Goal: Task Accomplishment & Management: Complete application form

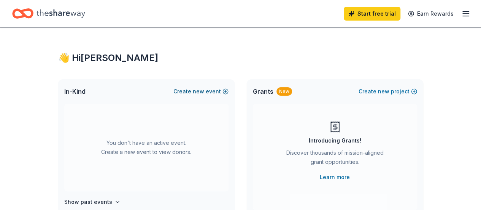
click at [203, 90] on span "new" at bounding box center [198, 91] width 11 height 9
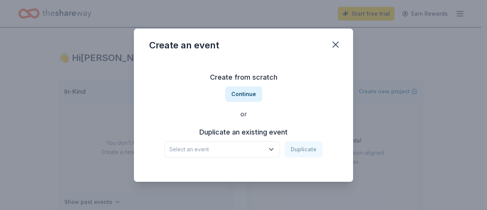
click at [213, 152] on span "Select an event" at bounding box center [216, 149] width 95 height 9
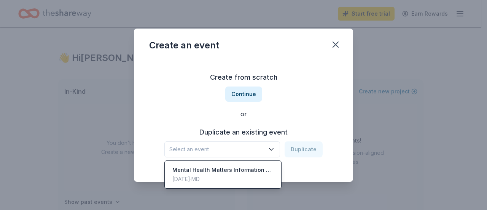
click at [251, 97] on div "Create from scratch Continue or Duplicate an existing event Select an event Dup…" at bounding box center [243, 114] width 189 height 110
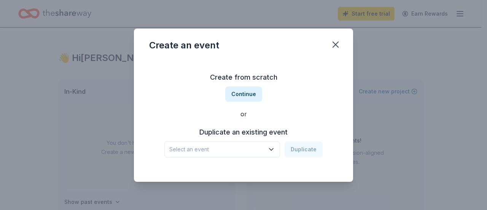
click at [251, 97] on button "Continue" at bounding box center [243, 93] width 37 height 15
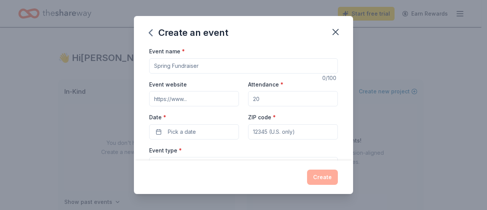
click at [218, 63] on input "Event name *" at bounding box center [243, 65] width 189 height 15
drag, startPoint x: 212, startPoint y: 64, endPoint x: 155, endPoint y: 68, distance: 57.3
click at [155, 68] on input "Event name *" at bounding box center [243, 65] width 189 height 15
type input "Bulle Rock Cup Annual Golf Tournament"
click at [256, 100] on input "Attendance *" at bounding box center [293, 98] width 90 height 15
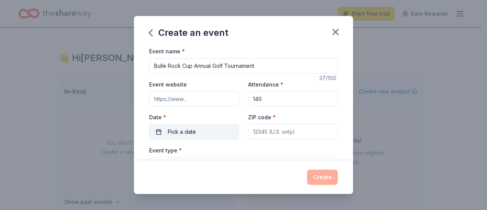
type input "140"
click at [191, 131] on span "Pick a date" at bounding box center [182, 131] width 28 height 9
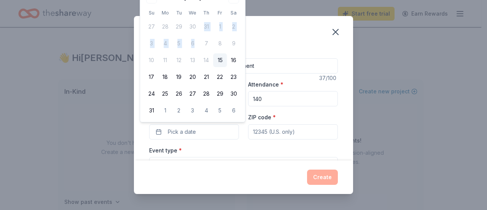
drag, startPoint x: 204, startPoint y: 24, endPoint x: 199, endPoint y: 39, distance: 16.0
click at [199, 39] on tbody "27 28 29 30 31 1 2 3 4 5 6 7 8 9 10 11 12 13 14 15 16 17 18 19 20 21 22 23 24 2…" at bounding box center [193, 67] width 96 height 100
click at [429, 49] on div "Create an event Event name * Bulle Rock Cup Annual Golf Tournament 37 /100 Even…" at bounding box center [243, 105] width 487 height 210
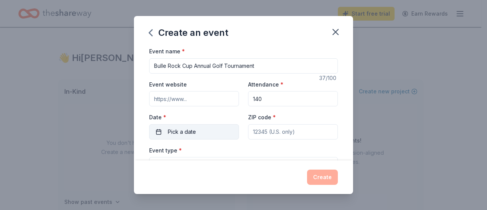
click at [173, 131] on span "Pick a date" at bounding box center [182, 131] width 28 height 9
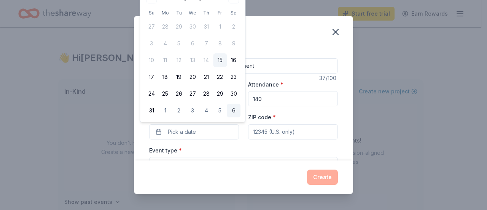
click at [238, 111] on button "6" at bounding box center [234, 110] width 14 height 14
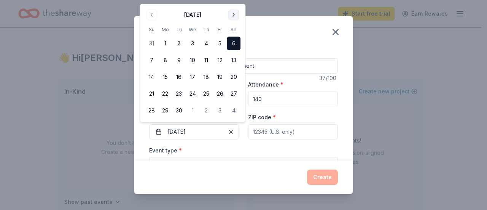
click at [232, 16] on button "Go to next month" at bounding box center [233, 15] width 11 height 11
click at [232, 59] on button "11" at bounding box center [234, 60] width 14 height 14
click at [259, 135] on input "ZIP code *" at bounding box center [293, 131] width 90 height 15
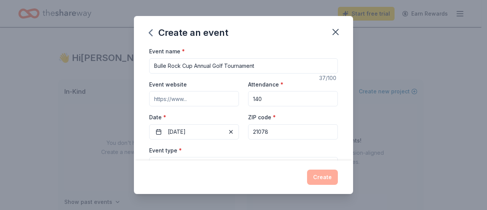
type input "21078"
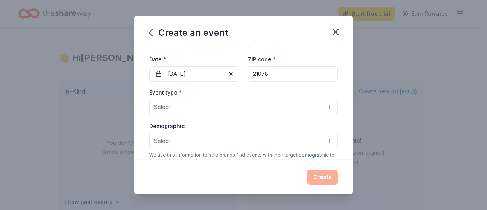
scroll to position [62, 0]
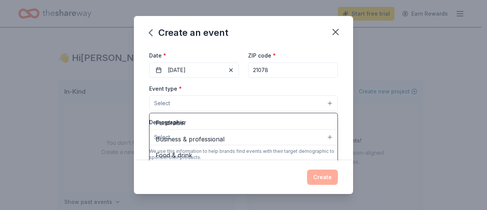
click at [272, 107] on button "Select" at bounding box center [243, 103] width 189 height 16
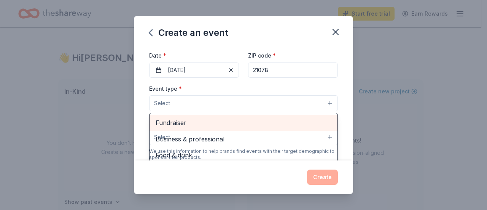
click at [299, 120] on span "Fundraiser" at bounding box center [244, 123] width 176 height 10
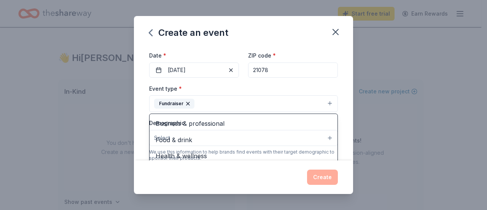
click at [387, 94] on div "Create an event Event name * Bulle Rock Cup Annual Golf Tournament 37 /100 Even…" at bounding box center [243, 105] width 487 height 210
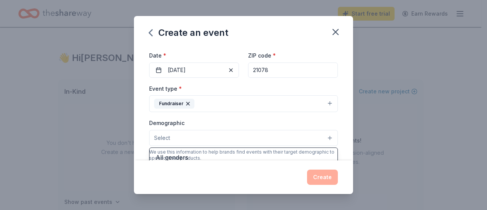
click at [309, 137] on button "Select" at bounding box center [243, 138] width 189 height 16
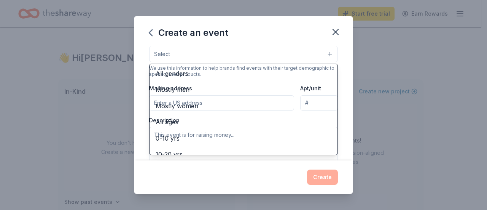
scroll to position [148, 0]
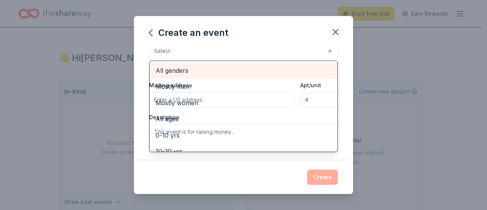
click at [228, 72] on span "All genders" at bounding box center [244, 70] width 176 height 10
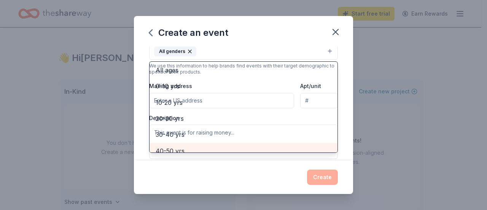
scroll to position [40, 0]
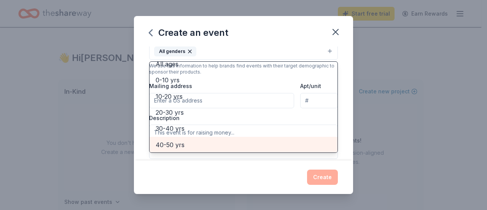
click at [272, 145] on span "40-50 yrs" at bounding box center [244, 145] width 176 height 10
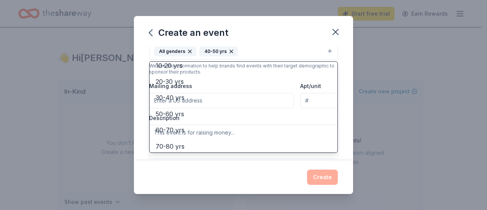
scroll to position [89, 0]
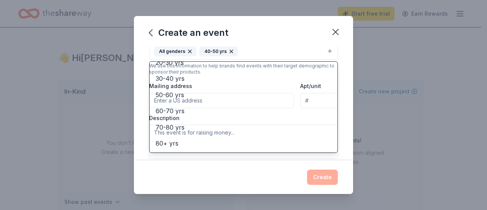
click at [316, 171] on div "Create an event Event name * Bulle Rock Cup Annual Golf Tournament 37 /100 Even…" at bounding box center [243, 105] width 219 height 178
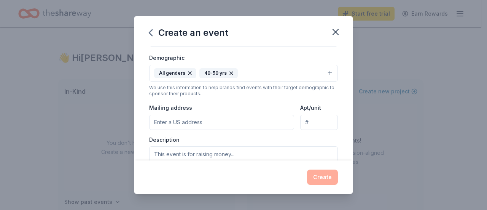
scroll to position [129, 0]
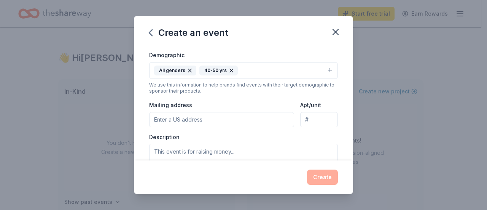
click at [208, 116] on input "Mailing address" at bounding box center [221, 119] width 145 height 15
type input "201 Secretariat Drive"
type input "Unit K"
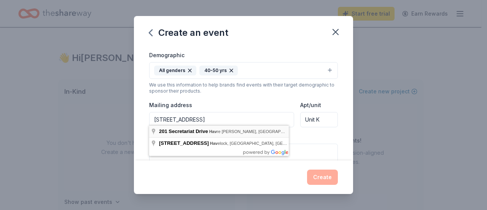
type input "201 Secretariat Drive, Havre de Grace, MD, 21078"
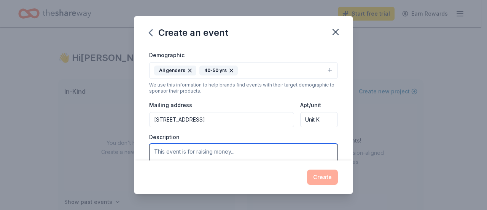
click at [162, 148] on textarea at bounding box center [243, 160] width 189 height 34
paste textarea "We are excited to announce the Bulle Rock Cup, a charity golf tournament benefi…"
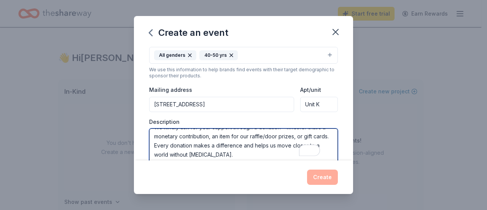
scroll to position [105, 0]
type textarea "We are excited to announce the Bulle Rock Cup, a charity golf tournament benefi…"
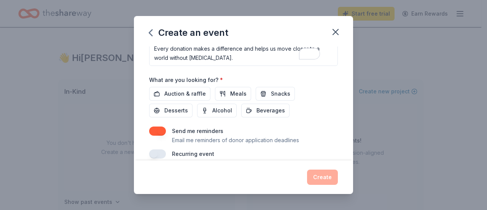
scroll to position [242, 0]
click at [181, 91] on span "Auction & raffle" at bounding box center [184, 92] width 41 height 9
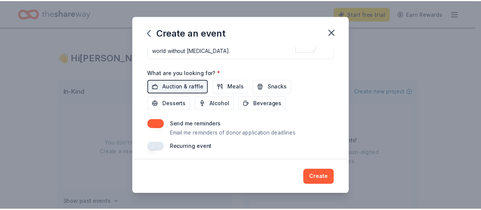
scroll to position [249, 0]
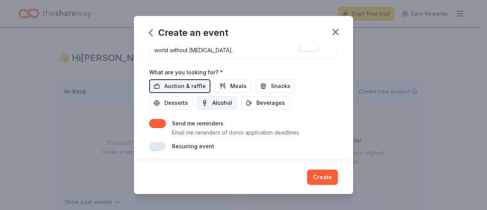
click at [221, 98] on span "Alcohol" at bounding box center [222, 102] width 20 height 9
click at [170, 98] on span "Desserts" at bounding box center [176, 102] width 24 height 9
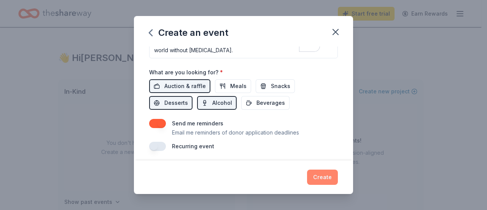
click at [317, 175] on button "Create" at bounding box center [322, 176] width 31 height 15
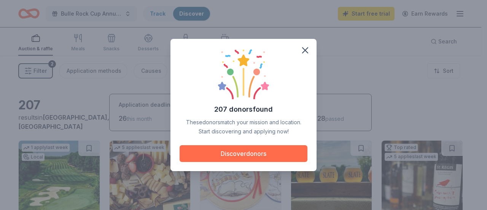
click at [279, 150] on button "Discover donors" at bounding box center [244, 153] width 128 height 17
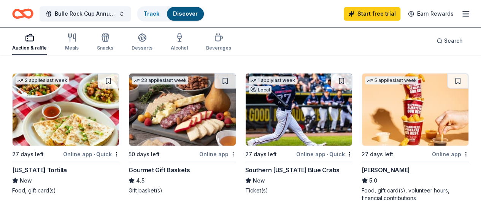
scroll to position [654, 0]
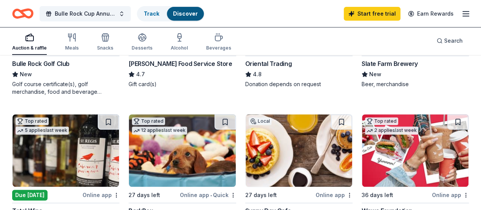
scroll to position [114, 0]
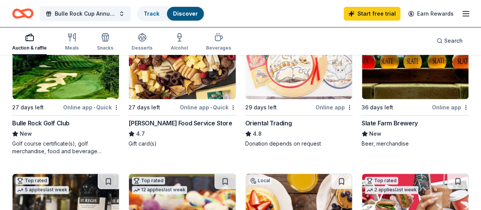
click at [119, 173] on img at bounding box center [66, 209] width 107 height 72
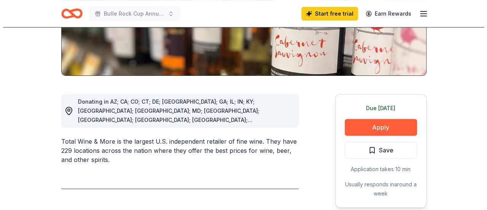
scroll to position [159, 0]
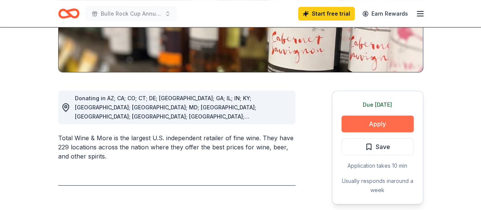
click at [392, 126] on button "Apply" at bounding box center [378, 123] width 72 height 17
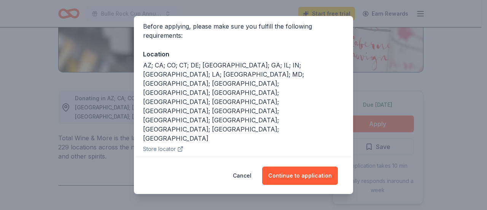
scroll to position [61, 0]
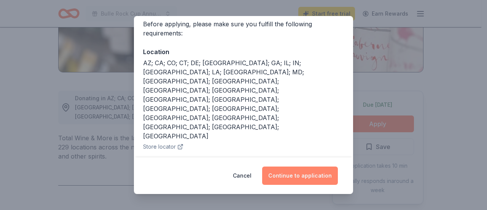
click at [302, 173] on button "Continue to application" at bounding box center [300, 175] width 76 height 18
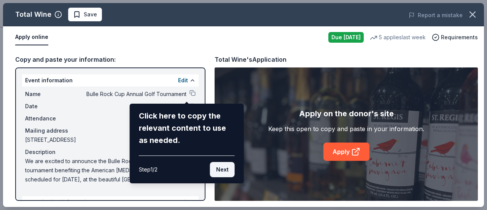
click at [228, 165] on button "Next" at bounding box center [222, 169] width 25 height 15
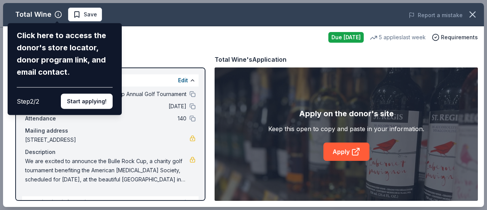
click at [167, 42] on div "Total Wine Click here to access the donor's store locator, donor program link, …" at bounding box center [243, 105] width 481 height 204
click at [180, 39] on div "Total Wine Click here to access the donor's store locator, donor program link, …" at bounding box center [243, 105] width 481 height 204
click at [98, 102] on button "Start applying!" at bounding box center [87, 101] width 52 height 15
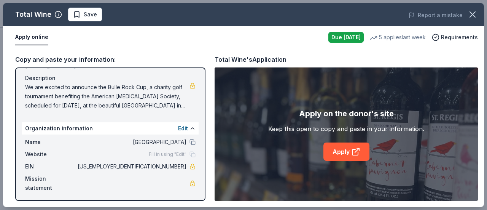
scroll to position [75, 0]
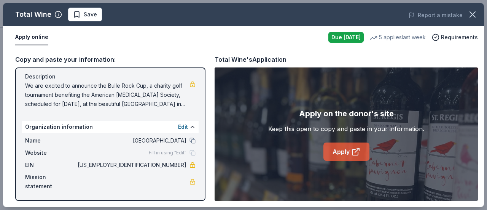
click at [336, 148] on link "Apply" at bounding box center [346, 151] width 46 height 18
